Goal: Check status: Check status

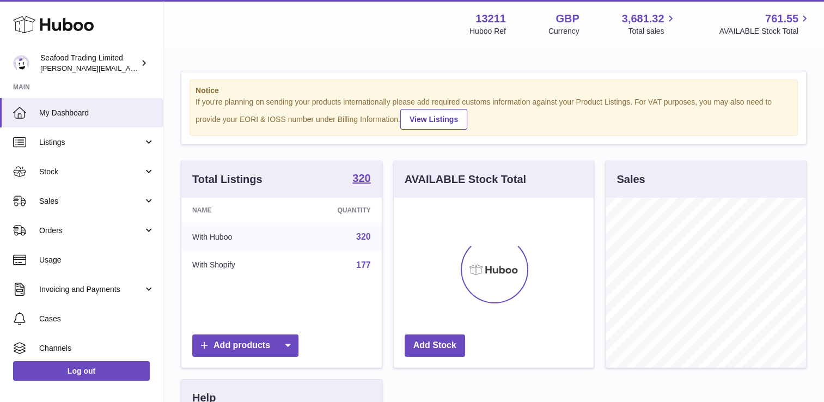
scroll to position [170, 200]
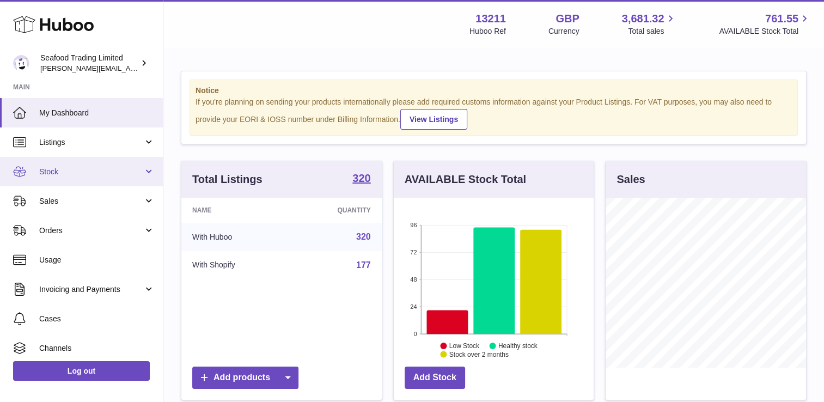
click at [92, 171] on span "Stock" at bounding box center [91, 172] width 104 height 10
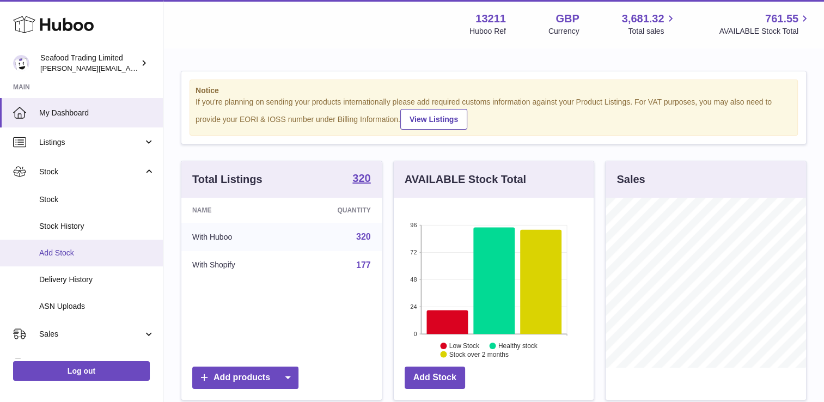
click at [67, 250] on span "Add Stock" at bounding box center [96, 253] width 115 height 10
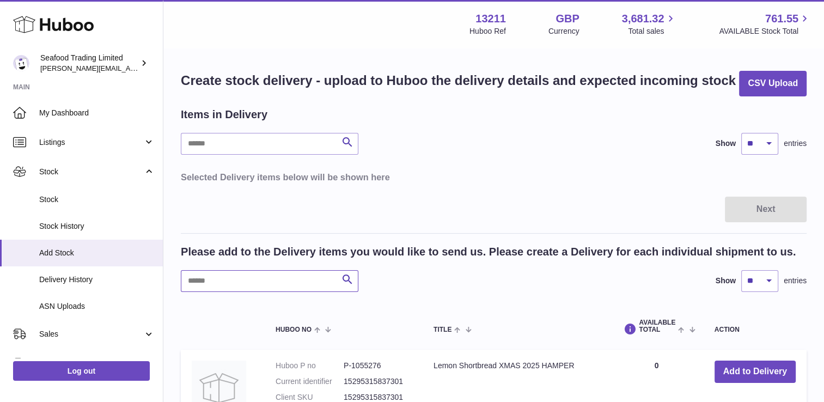
click at [273, 285] on input "text" at bounding box center [269, 281] width 177 height 22
type input "*****"
click at [64, 224] on span "Stock History" at bounding box center [96, 226] width 115 height 10
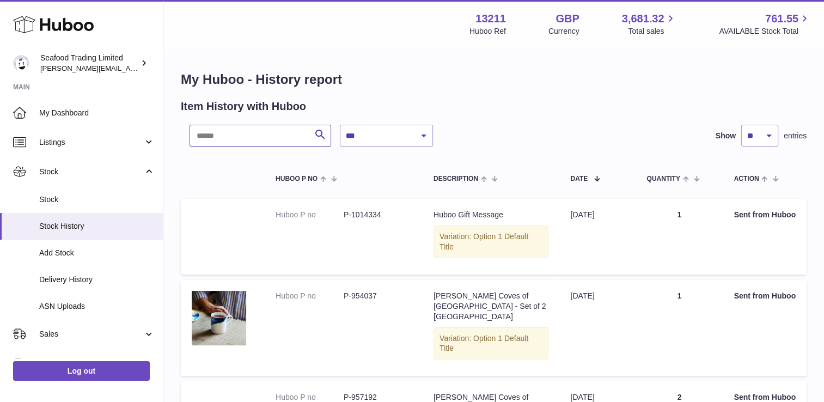
click at [248, 136] on input "text" at bounding box center [260, 136] width 142 height 22
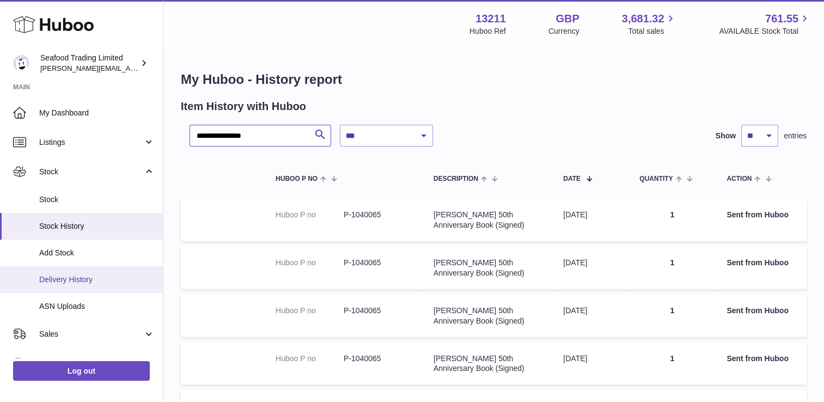
type input "**********"
click at [70, 273] on link "Delivery History" at bounding box center [81, 279] width 163 height 27
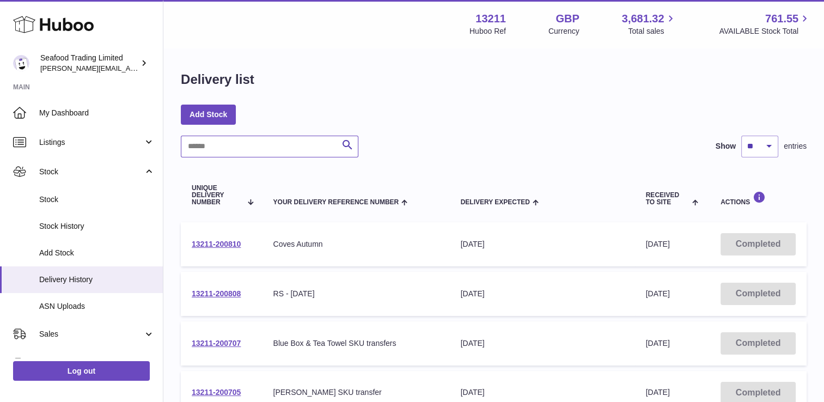
click at [266, 150] on input "text" at bounding box center [269, 147] width 177 height 22
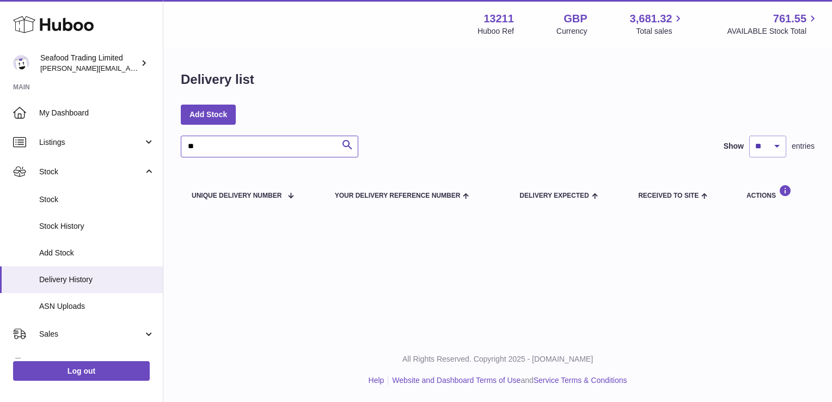
type input "*"
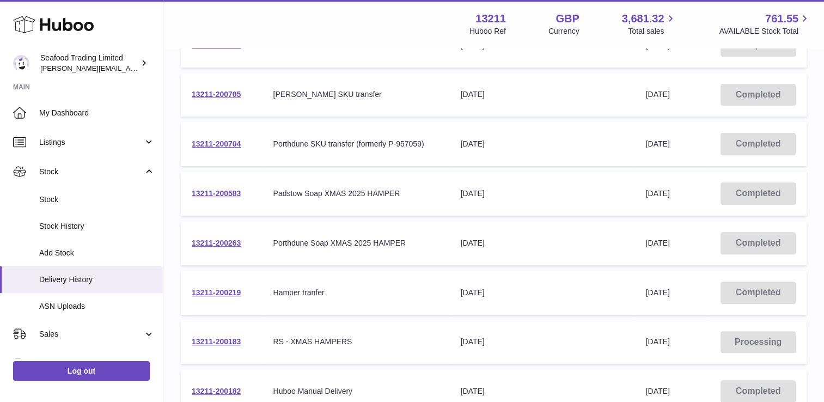
scroll to position [381, 0]
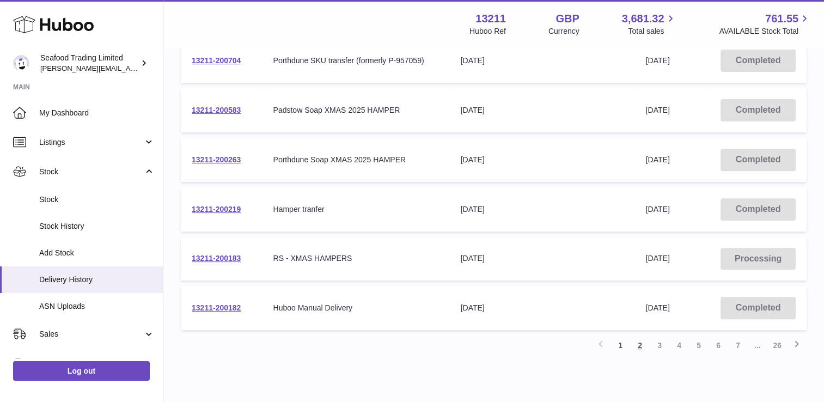
click at [638, 343] on link "2" at bounding box center [640, 345] width 20 height 20
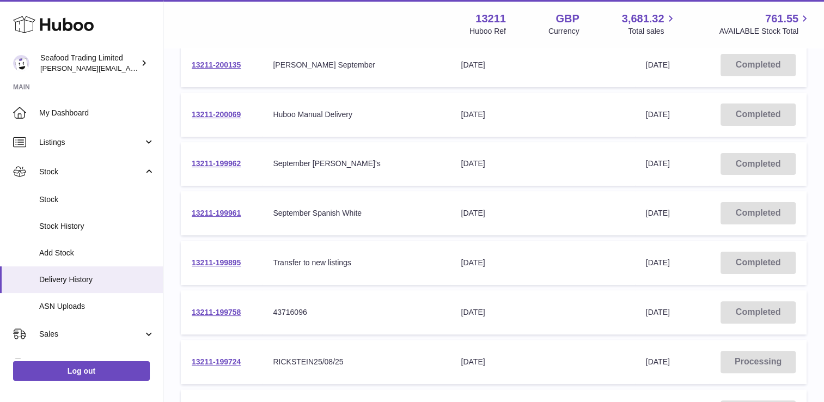
scroll to position [212, 0]
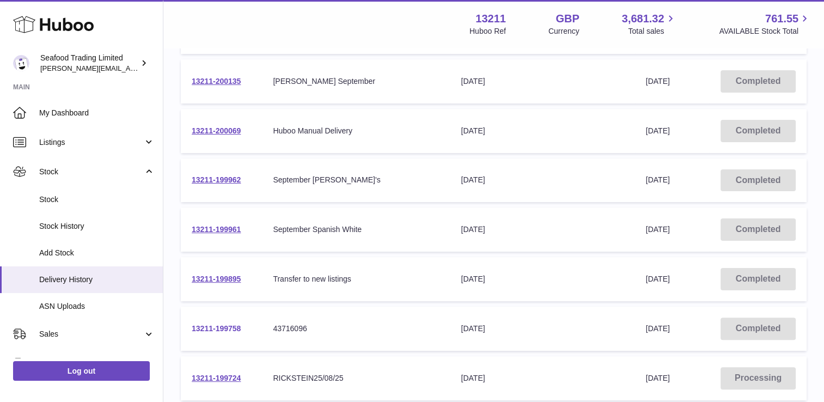
click at [231, 324] on link "13211-199758" at bounding box center [216, 328] width 49 height 9
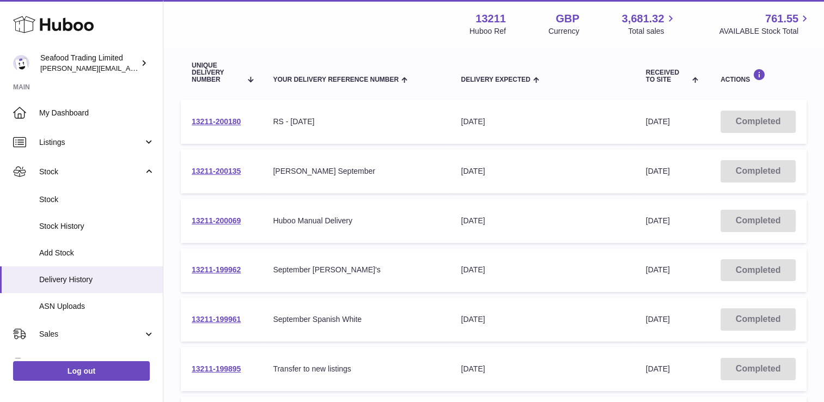
scroll to position [103, 0]
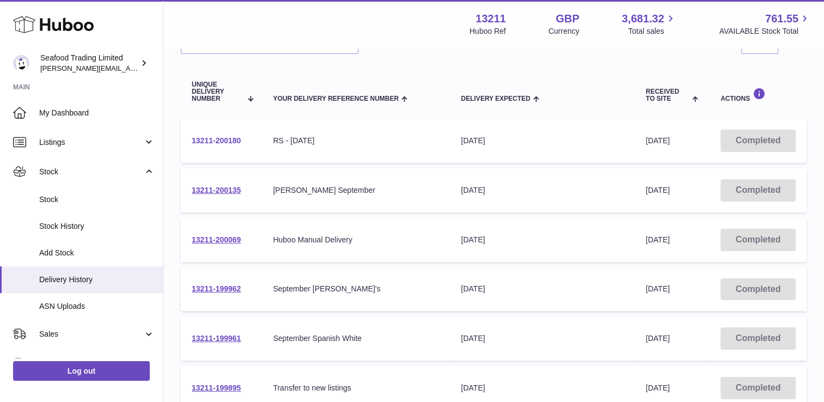
click at [225, 139] on link "13211-200180" at bounding box center [216, 140] width 49 height 9
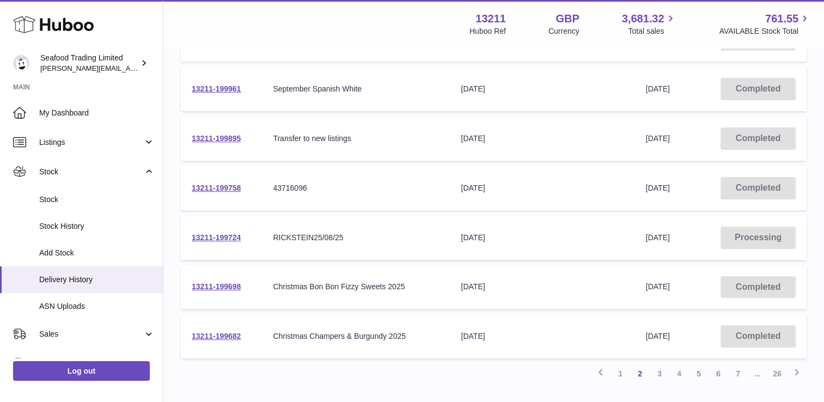
scroll to position [425, 0]
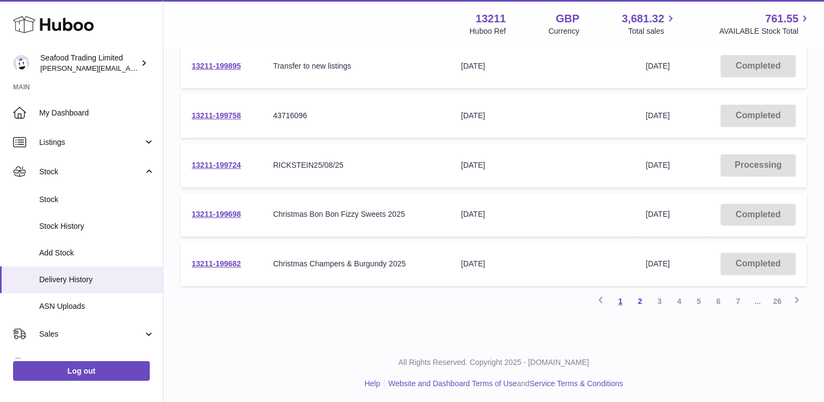
click at [619, 296] on link "1" at bounding box center [620, 301] width 20 height 20
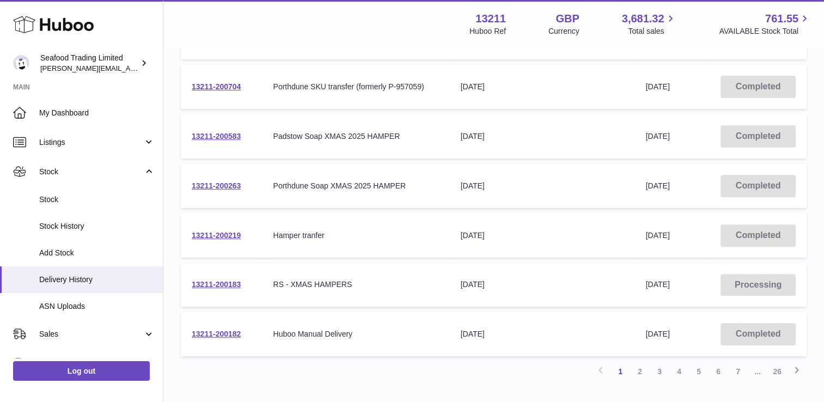
scroll to position [262, 0]
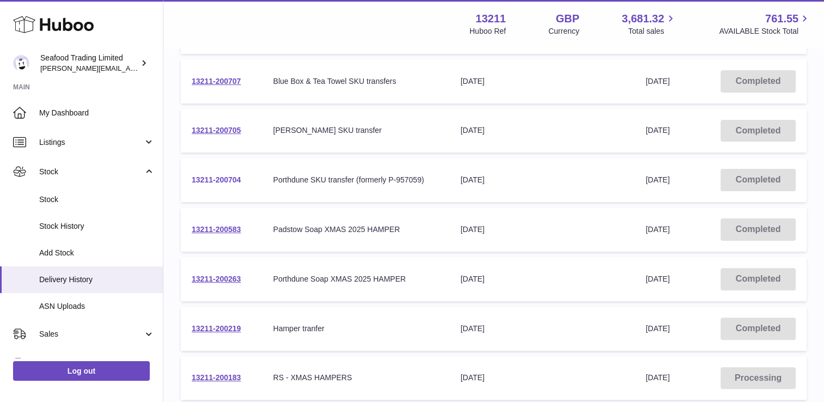
click at [207, 180] on link "13211-200704" at bounding box center [216, 179] width 49 height 9
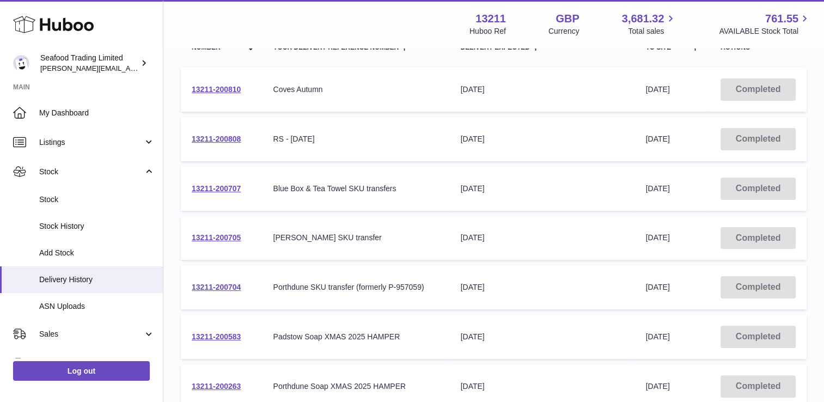
scroll to position [153, 0]
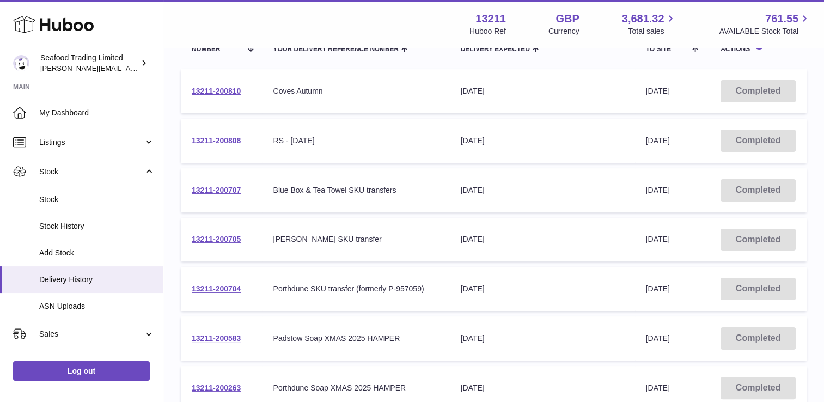
click at [224, 137] on link "13211-200808" at bounding box center [216, 140] width 49 height 9
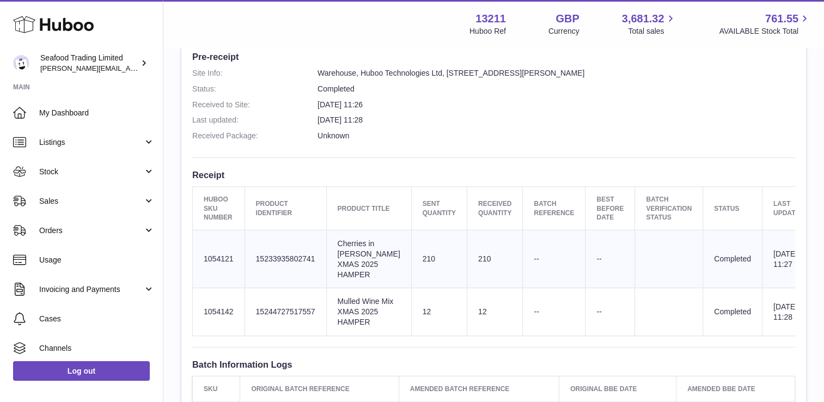
scroll to position [381, 0]
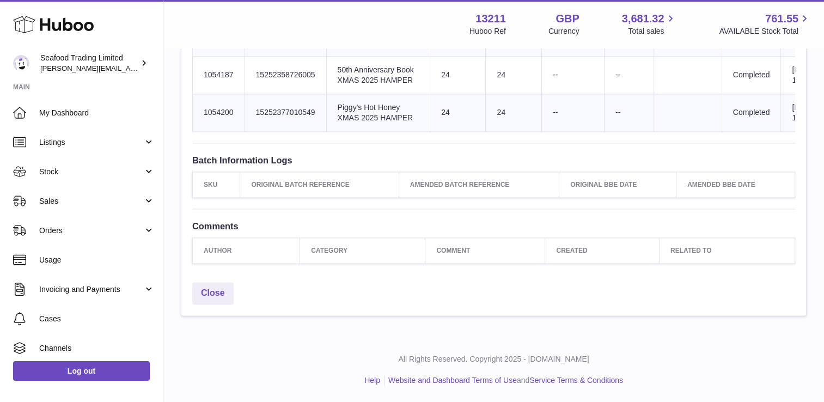
scroll to position [1794, 0]
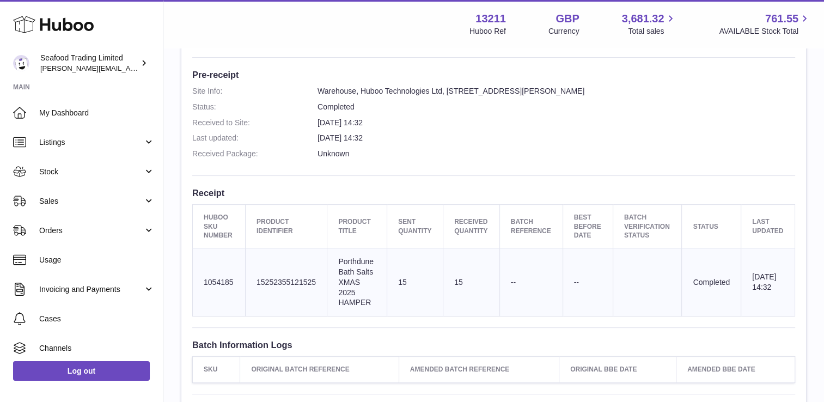
scroll to position [327, 0]
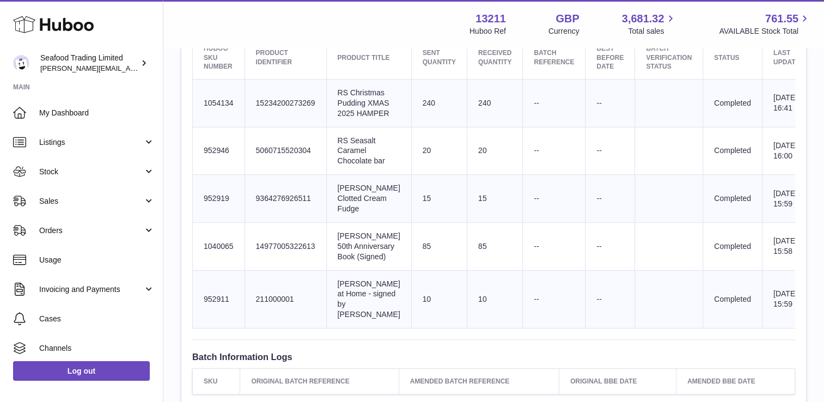
scroll to position [453, 0]
